Goal: Task Accomplishment & Management: Manage account settings

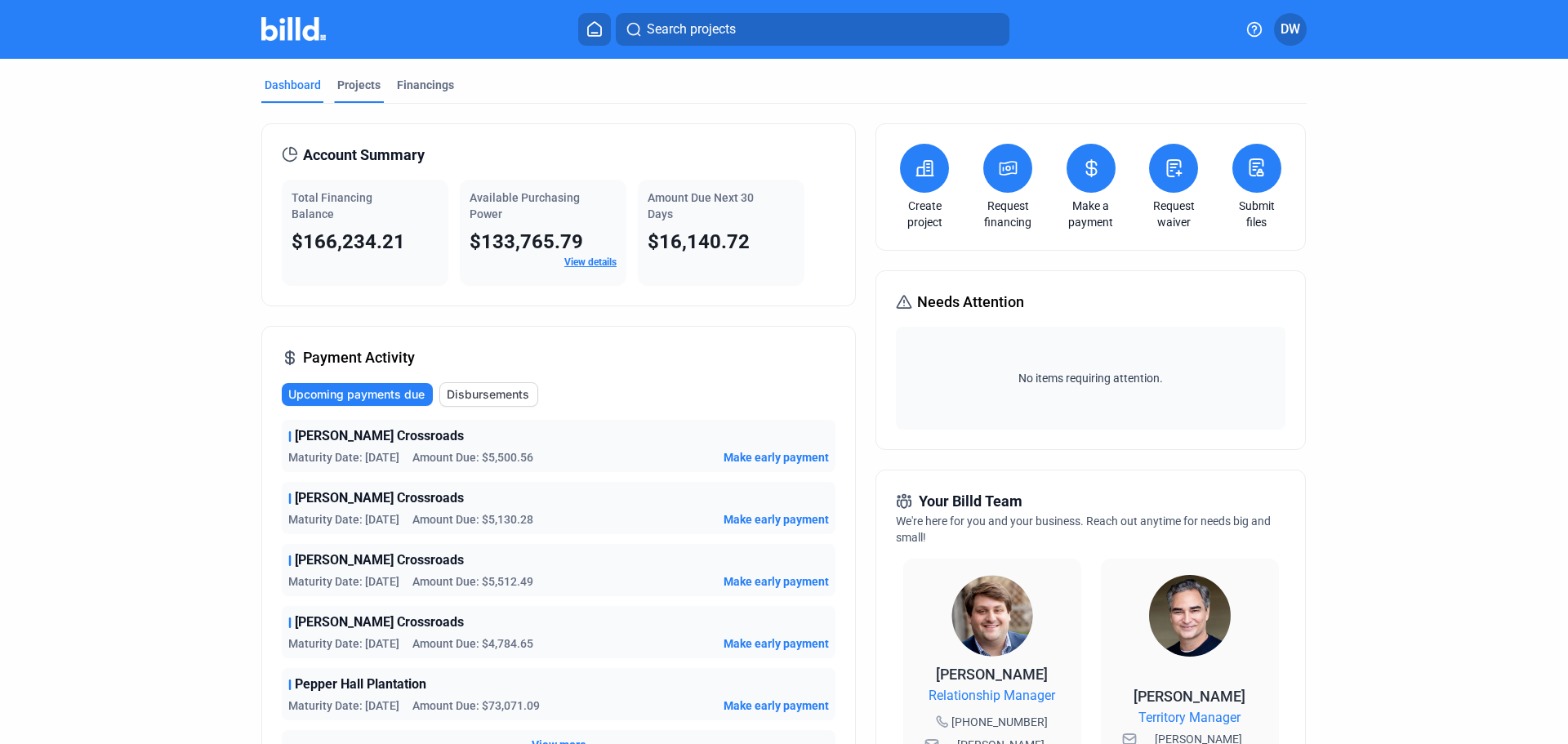
click at [359, 90] on div "Projects" at bounding box center [358, 85] width 43 height 17
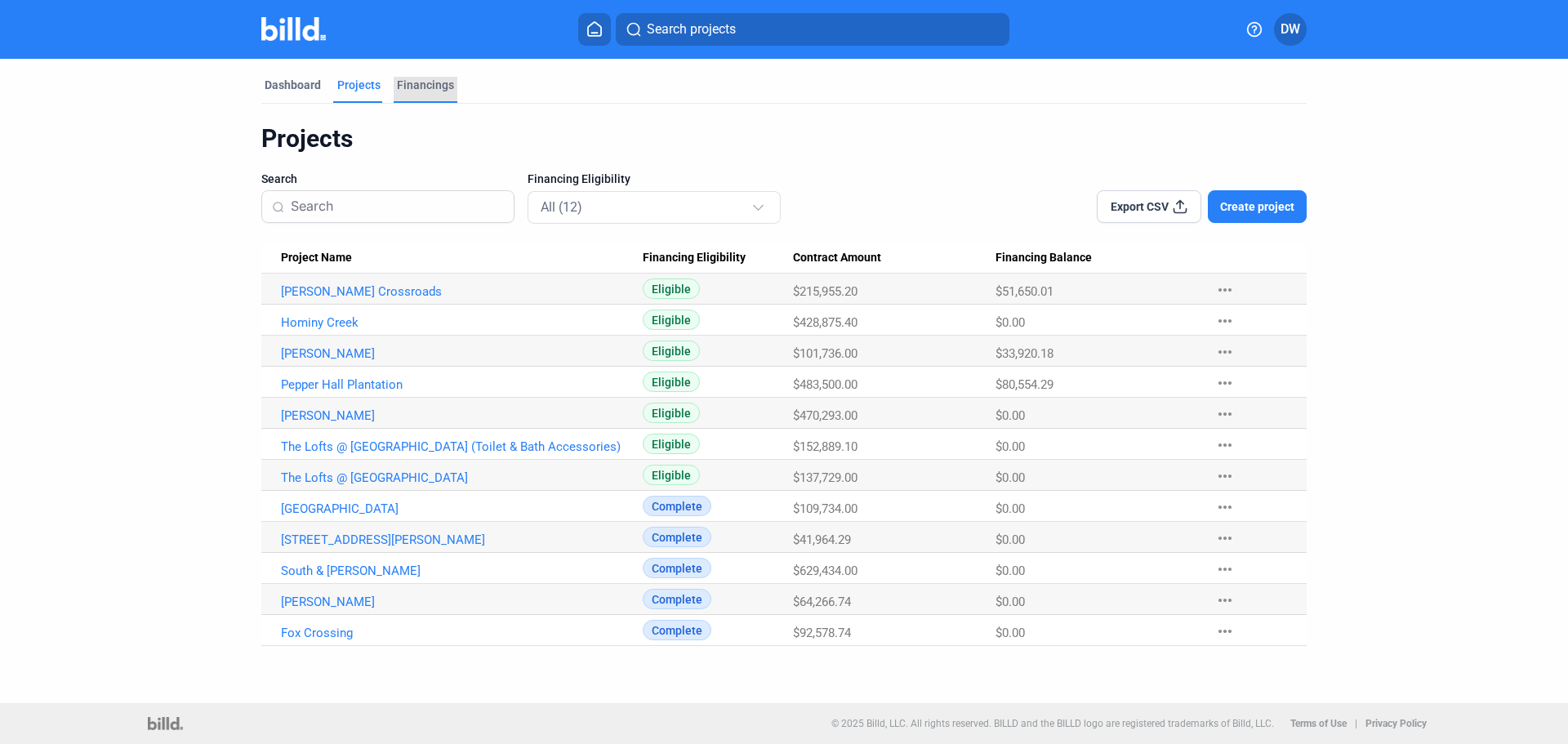
click at [414, 83] on div "Financings" at bounding box center [425, 85] width 57 height 17
